Goal: Find specific page/section: Find specific page/section

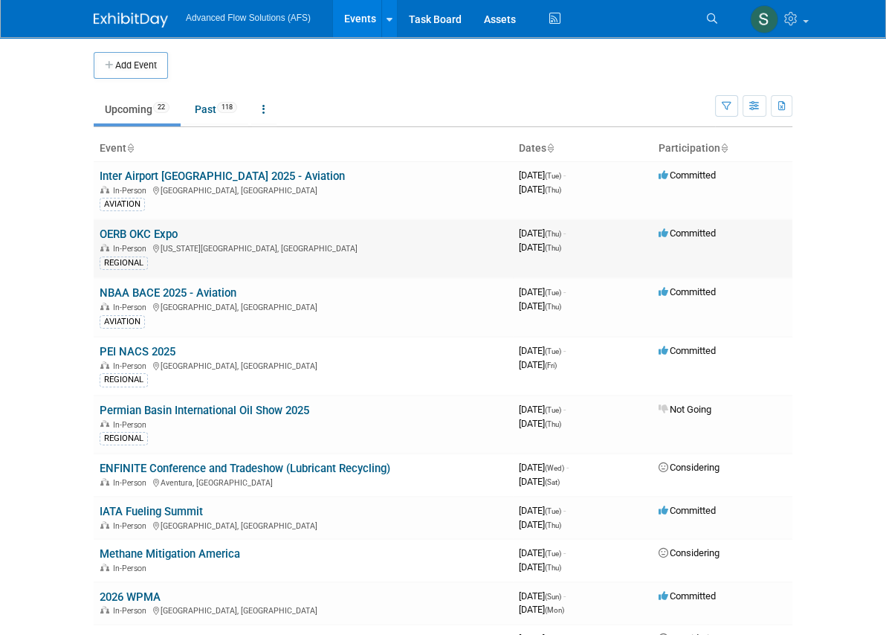
click at [100, 236] on link "OERB OKC Expo" at bounding box center [139, 234] width 78 height 13
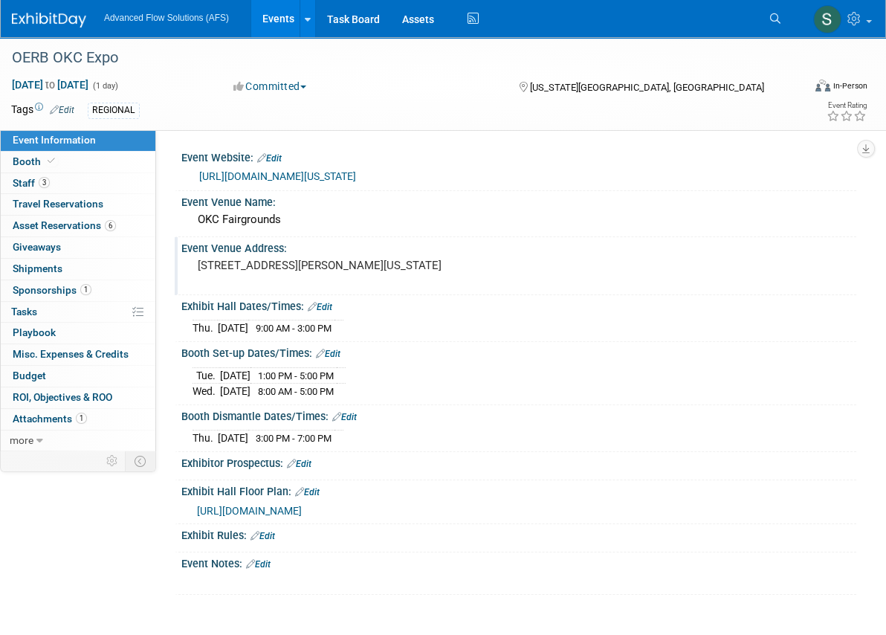
drag, startPoint x: 193, startPoint y: 262, endPoint x: 297, endPoint y: 284, distance: 106.5
click at [297, 284] on div "3101 Gordon Cooper Blvd, Oklahoma City, OK 73107" at bounding box center [322, 272] width 259 height 34
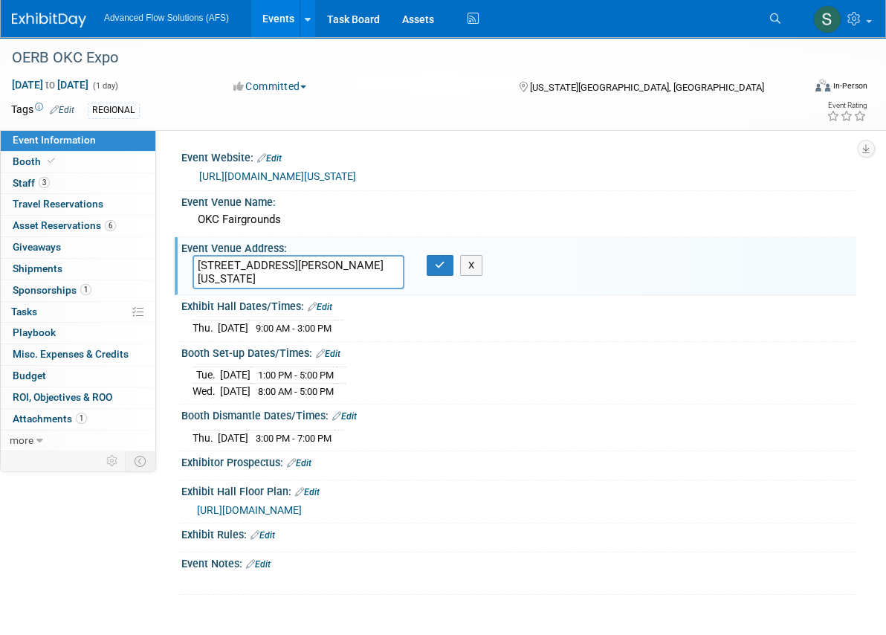
drag, startPoint x: 270, startPoint y: 277, endPoint x: 190, endPoint y: 266, distance: 80.4
click at [190, 266] on div "3101 Gordon Cooper Blvd, Oklahoma City, OK 73107" at bounding box center [298, 272] width 234 height 34
click at [30, 159] on span "Booth" at bounding box center [35, 161] width 45 height 12
